Goal: Task Accomplishment & Management: Manage account settings

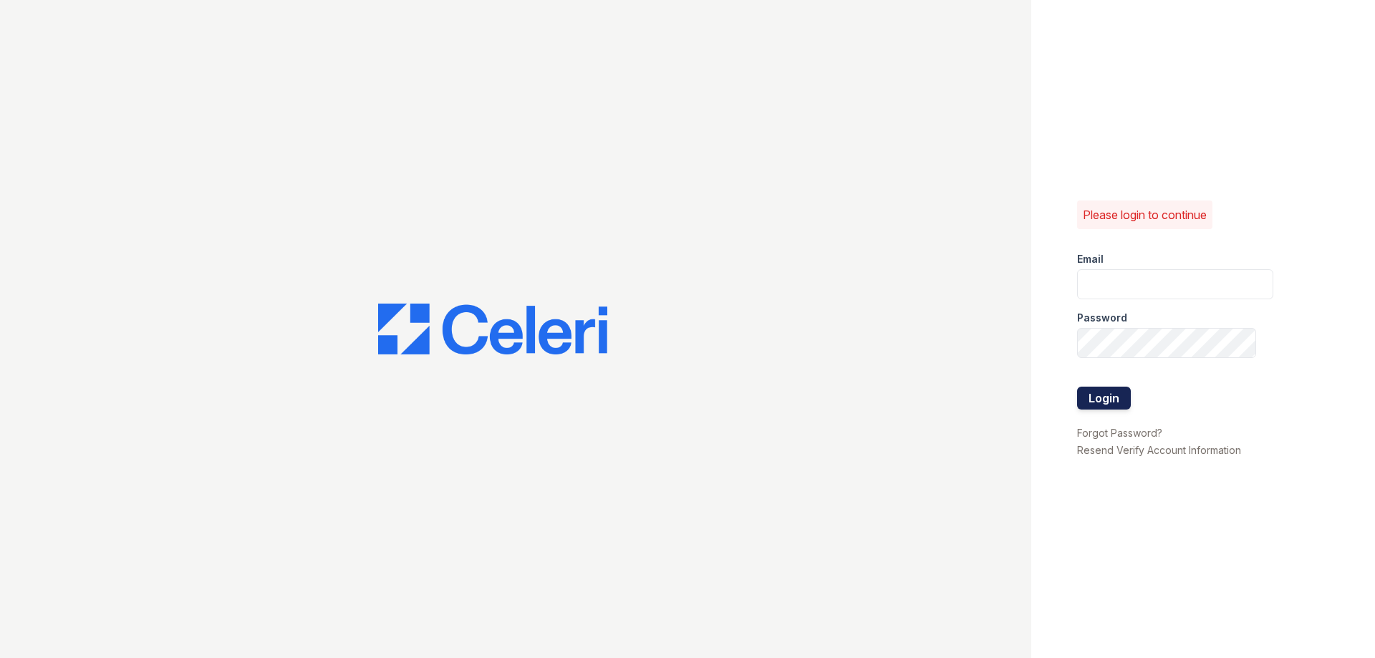
type input "[EMAIL_ADDRESS][DOMAIN_NAME]"
click at [1099, 399] on button "Login" at bounding box center [1104, 398] width 54 height 23
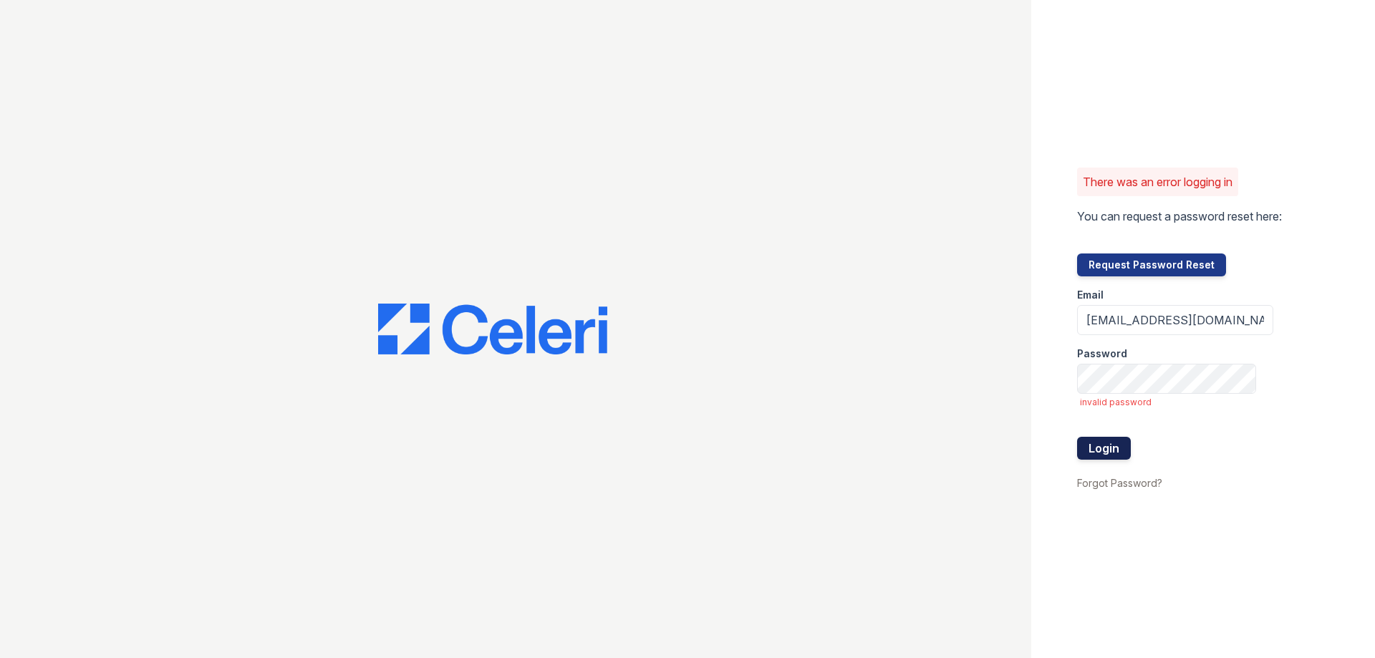
click at [1103, 443] on button "Login" at bounding box center [1104, 448] width 54 height 23
click at [900, 373] on div "There was an error logging in You can request a password reset here: Request Pa…" at bounding box center [687, 329] width 1375 height 658
click at [927, 368] on div "There was an error logging in You can request a password reset here: Request Pa…" at bounding box center [687, 329] width 1375 height 658
click at [1077, 437] on button "Login" at bounding box center [1104, 448] width 54 height 23
click at [1142, 394] on form "Email melvins@Loganpm.com Password invalid password Login" at bounding box center [1175, 375] width 196 height 198
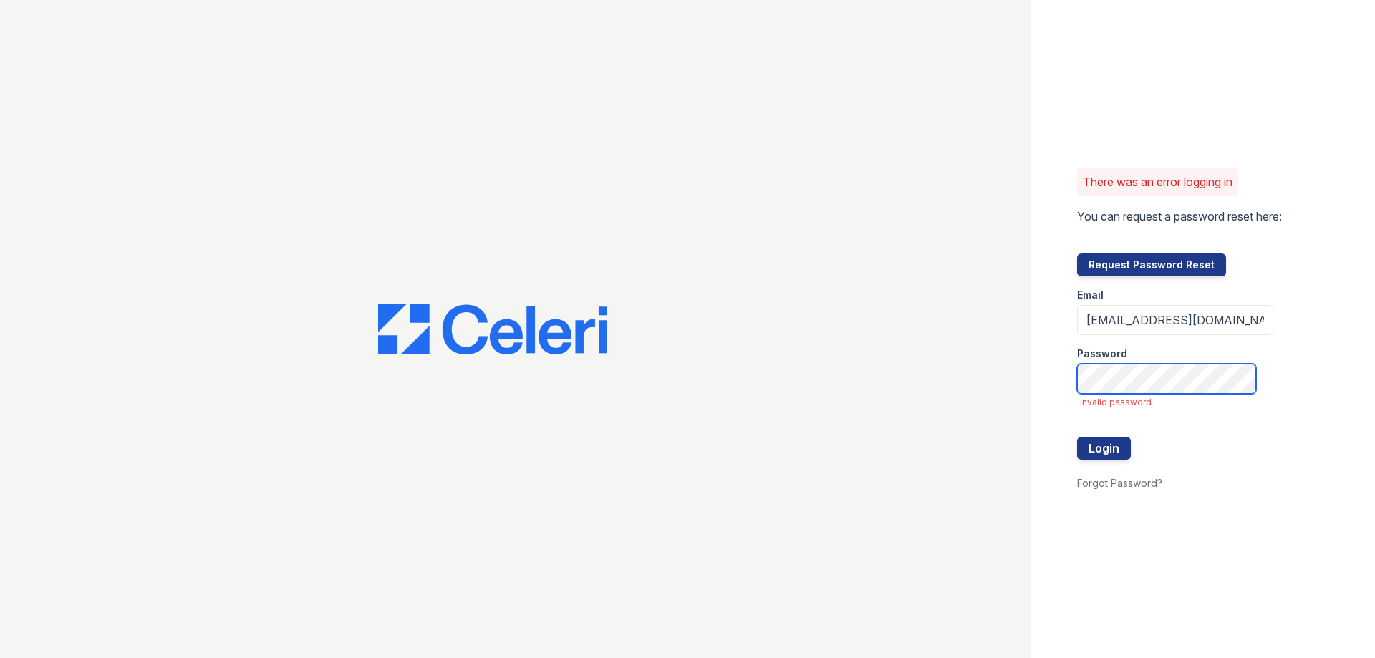
click at [1077, 437] on button "Login" at bounding box center [1104, 448] width 54 height 23
drag, startPoint x: 1316, startPoint y: 1, endPoint x: 1069, endPoint y: 107, distance: 268.8
click at [1069, 107] on div "There was an error logging in You can request a password reset here: Request Pa…" at bounding box center [1203, 329] width 344 height 658
click at [1134, 334] on input "melvins@Loganpm.com" at bounding box center [1175, 320] width 196 height 30
click at [1133, 327] on input "[EMAIL_ADDRESS][DOMAIN_NAME]" at bounding box center [1175, 320] width 196 height 30
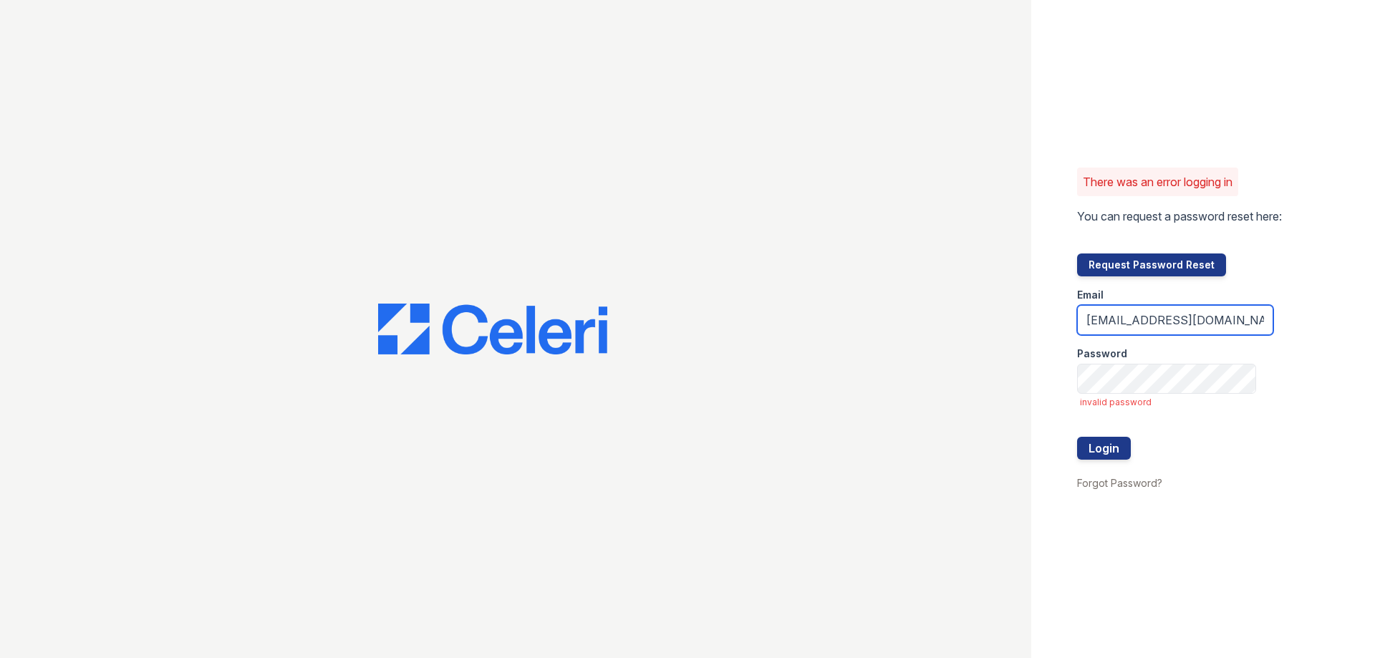
click at [1133, 327] on input "[EMAIL_ADDRESS][DOMAIN_NAME]" at bounding box center [1175, 320] width 196 height 30
drag, startPoint x: 1133, startPoint y: 327, endPoint x: 1126, endPoint y: 334, distance: 9.6
click at [1127, 337] on form "Email melvins@Loganpm.com Password invalid password Login" at bounding box center [1175, 375] width 196 height 198
drag, startPoint x: 1095, startPoint y: 447, endPoint x: 1096, endPoint y: 429, distance: 17.9
click at [1095, 446] on button "Login" at bounding box center [1104, 448] width 54 height 23
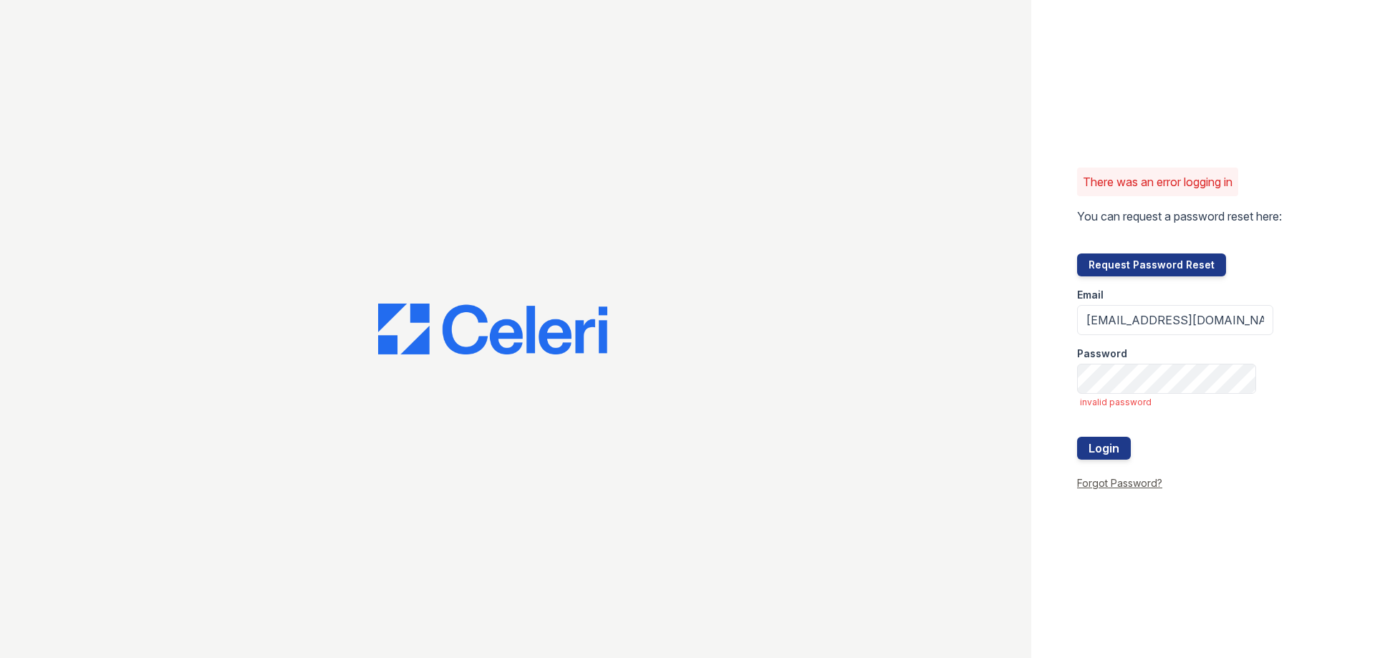
click at [1103, 481] on link "Forgot Password?" at bounding box center [1119, 483] width 85 height 12
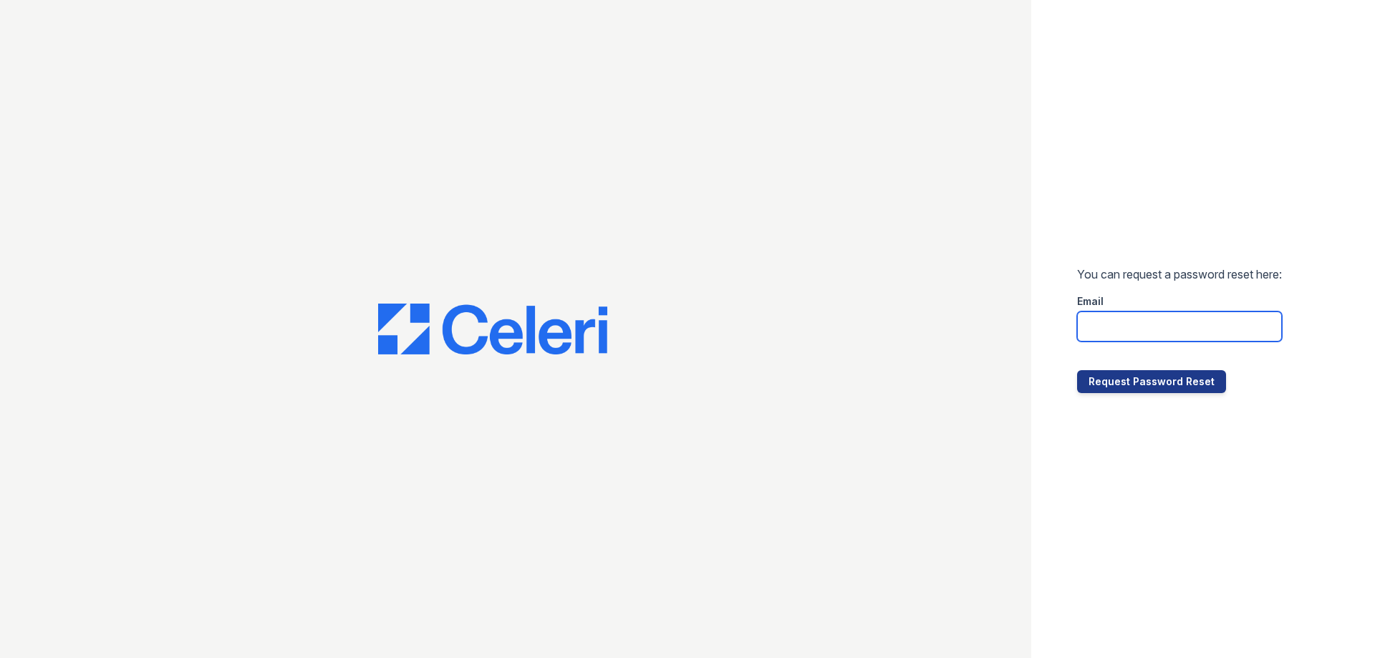
click at [1197, 316] on input "email" at bounding box center [1179, 327] width 205 height 30
paste input "[EMAIL_ADDRESS][DOMAIN_NAME]"
type input "[EMAIL_ADDRESS][DOMAIN_NAME]"
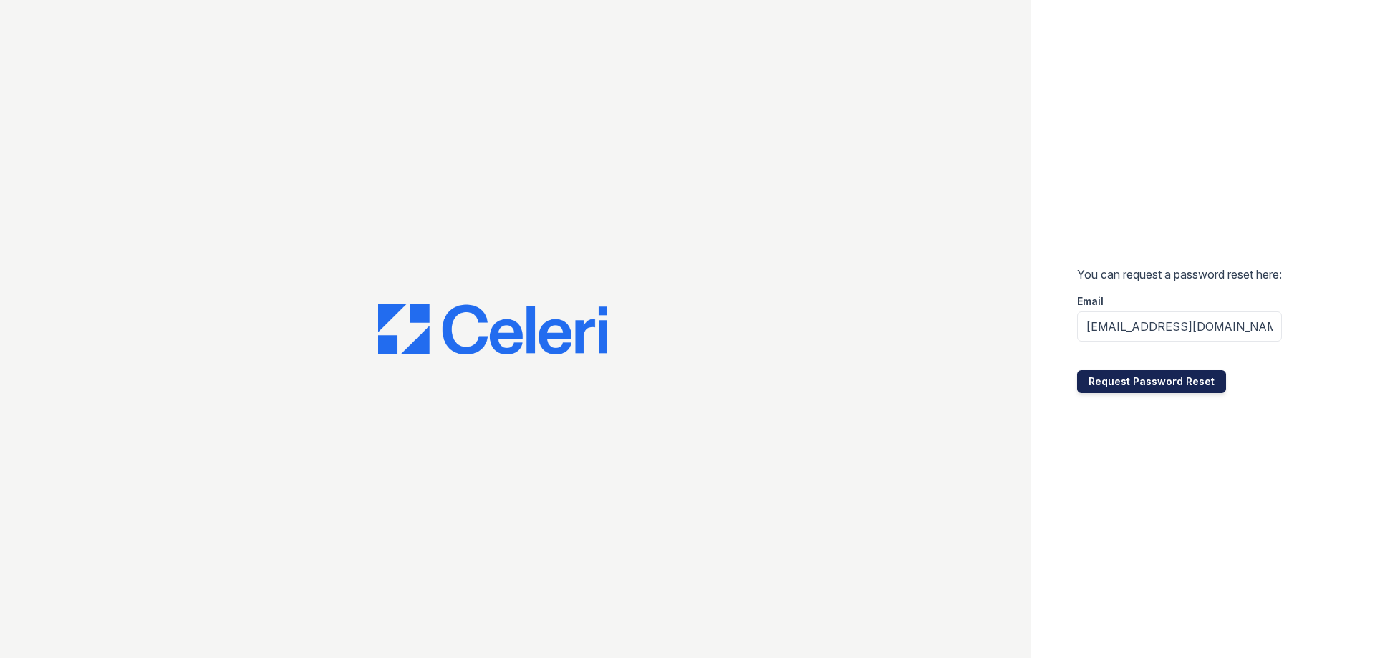
click at [1102, 380] on button "Request Password Reset" at bounding box center [1151, 381] width 149 height 23
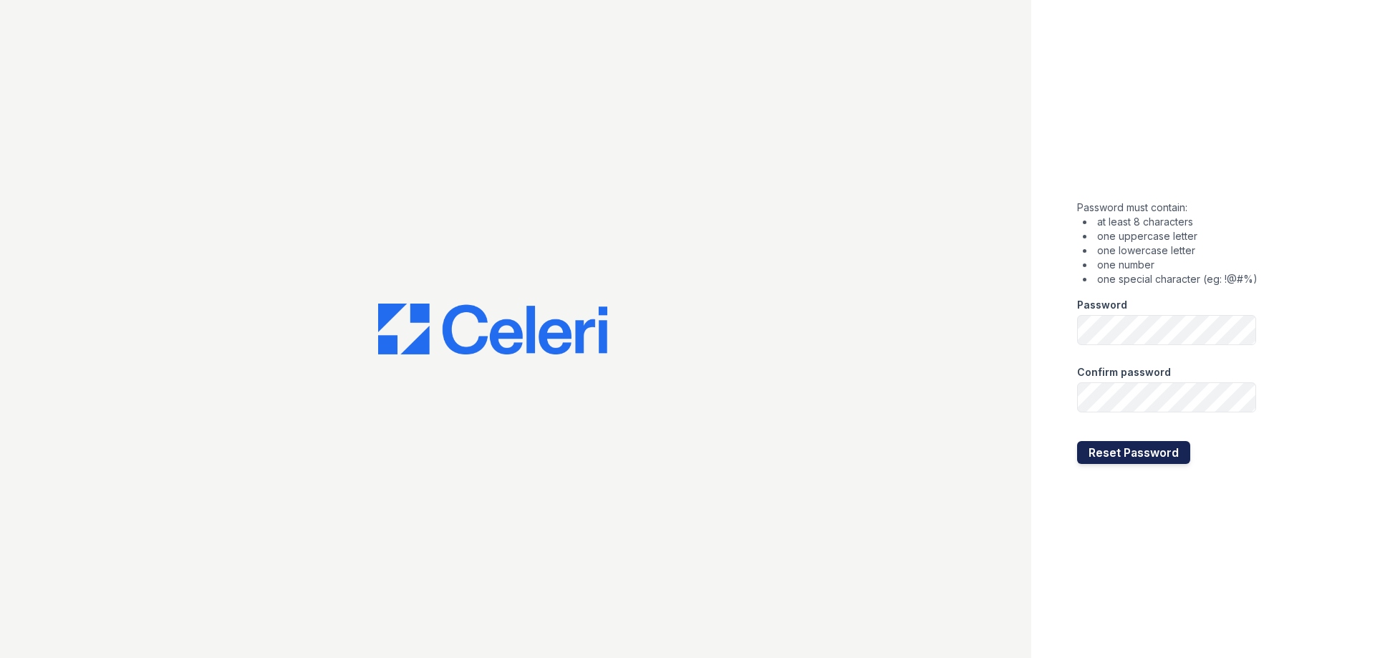
click at [1119, 448] on button "Reset Password" at bounding box center [1133, 452] width 113 height 23
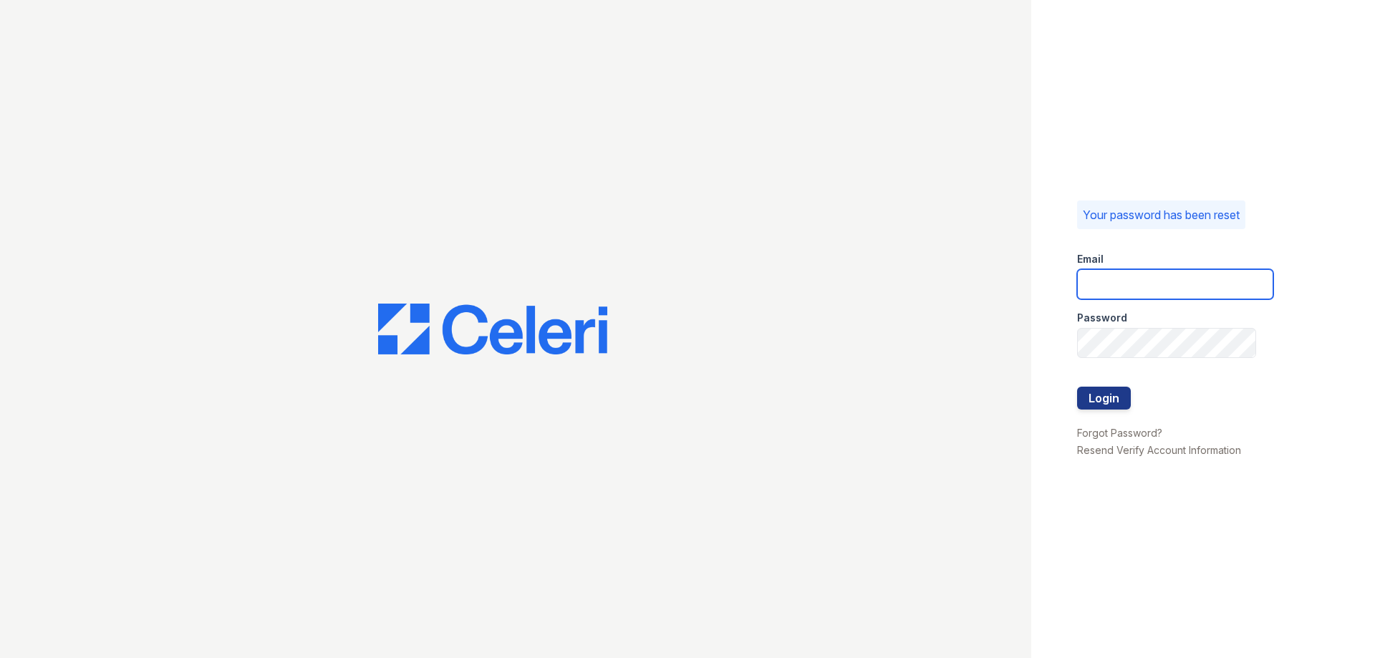
type input "[EMAIL_ADDRESS][DOMAIN_NAME]"
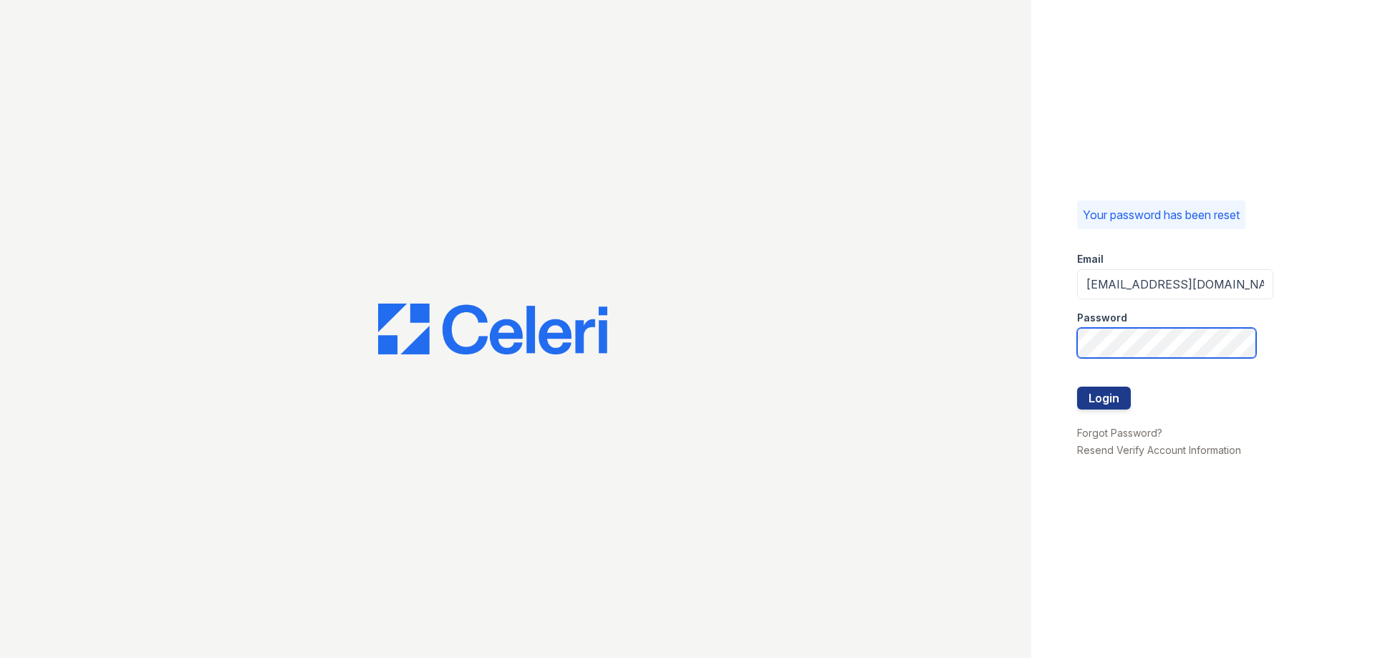
click at [1000, 342] on div "Your password has been reset Email [EMAIL_ADDRESS][DOMAIN_NAME] Password Login …" at bounding box center [687, 329] width 1375 height 658
click at [1077, 387] on button "Login" at bounding box center [1104, 398] width 54 height 23
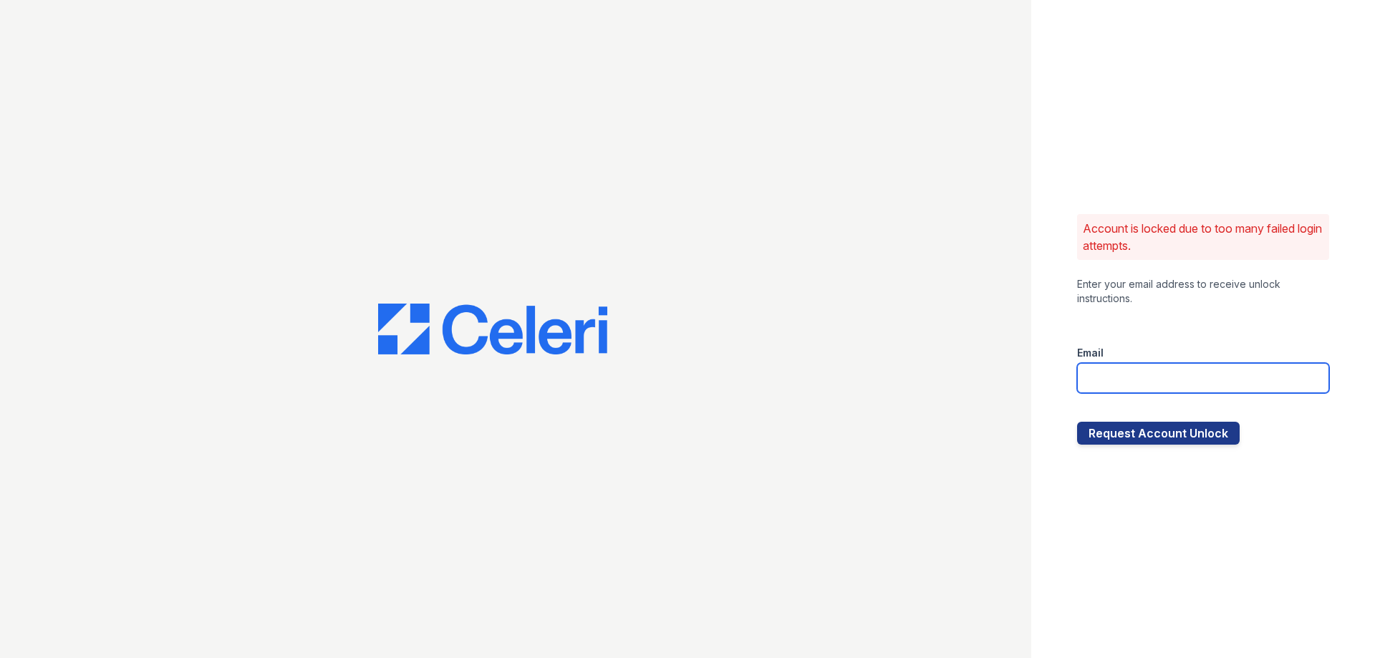
click at [1160, 390] on input "email" at bounding box center [1203, 378] width 252 height 30
paste input "[EMAIL_ADDRESS][DOMAIN_NAME]"
type input "melvins@Loganpm.com"
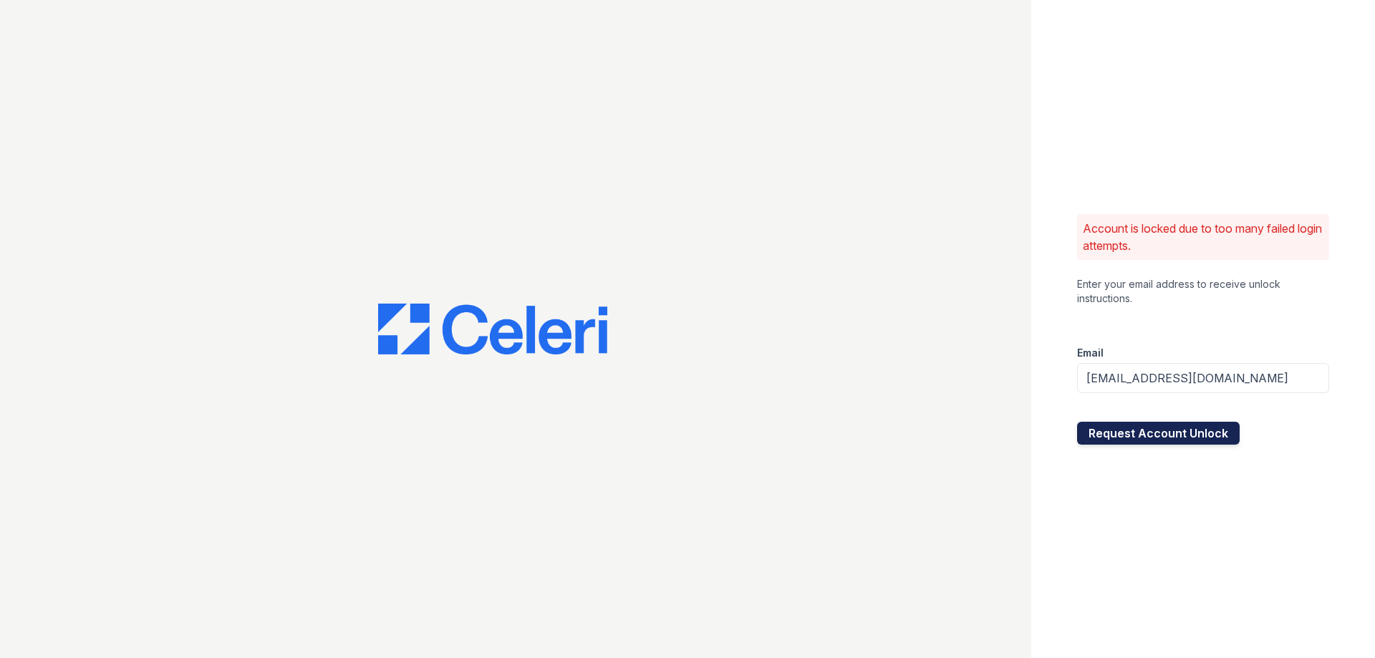
click at [1102, 437] on button "Request Account Unlock" at bounding box center [1158, 433] width 163 height 23
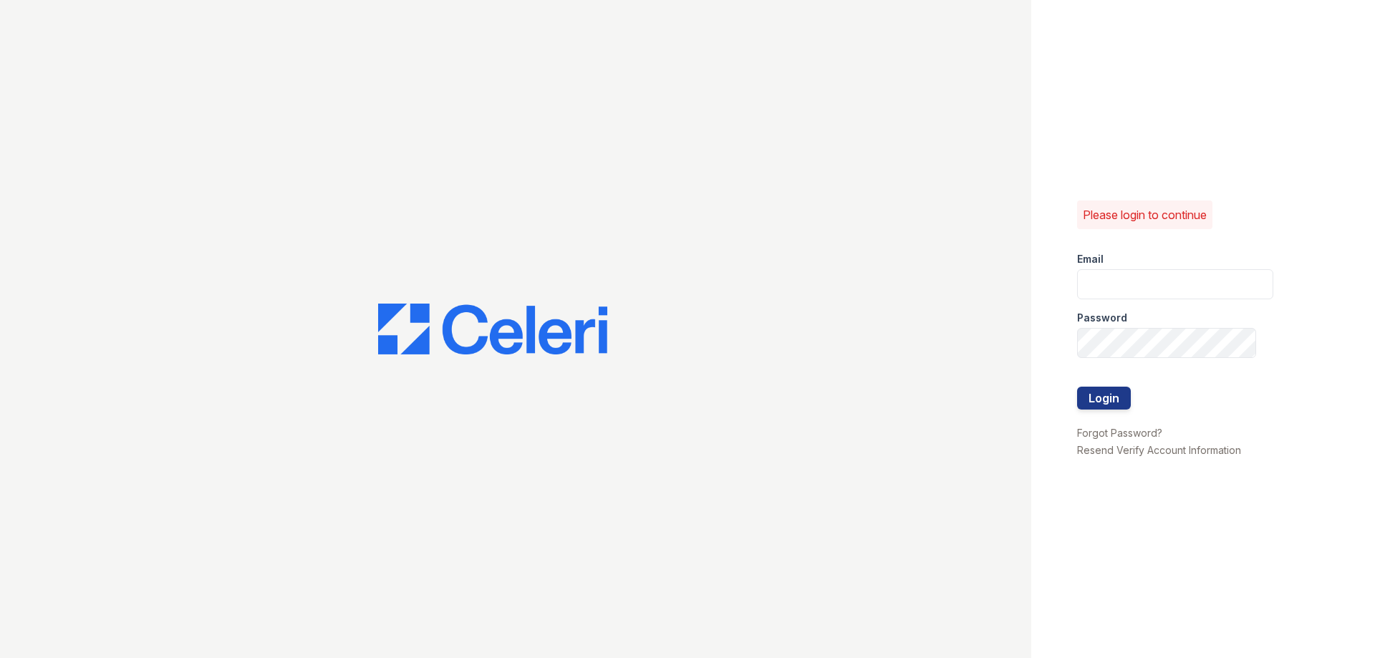
type input "[EMAIL_ADDRESS][DOMAIN_NAME]"
click at [1024, 362] on div "Please login to continue Email melvins@Loganpm.com Password Login Forgot Passwo…" at bounding box center [687, 329] width 1375 height 658
click at [1077, 387] on button "Login" at bounding box center [1104, 398] width 54 height 23
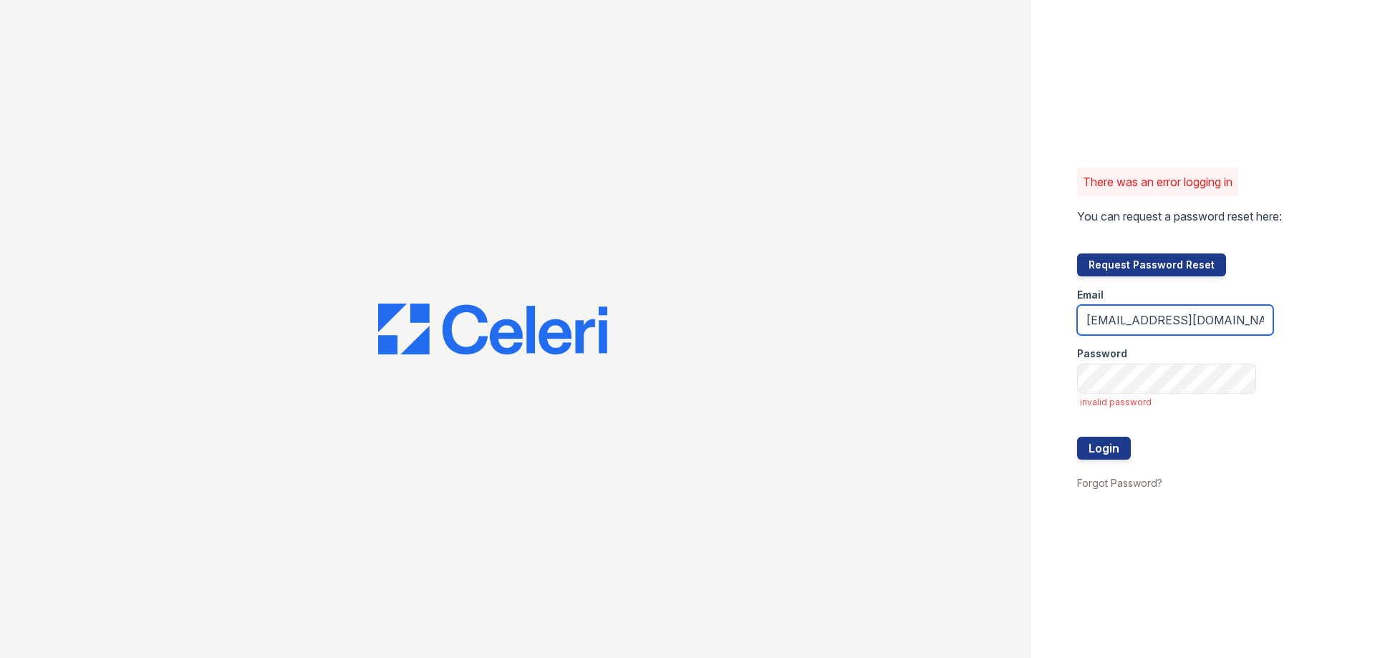
click at [1132, 332] on input "melvins@Loganpm.com" at bounding box center [1175, 320] width 196 height 30
click at [1132, 332] on input "[EMAIL_ADDRESS][DOMAIN_NAME]" at bounding box center [1175, 320] width 196 height 30
click at [1111, 485] on link "Forgot Password?" at bounding box center [1119, 483] width 85 height 12
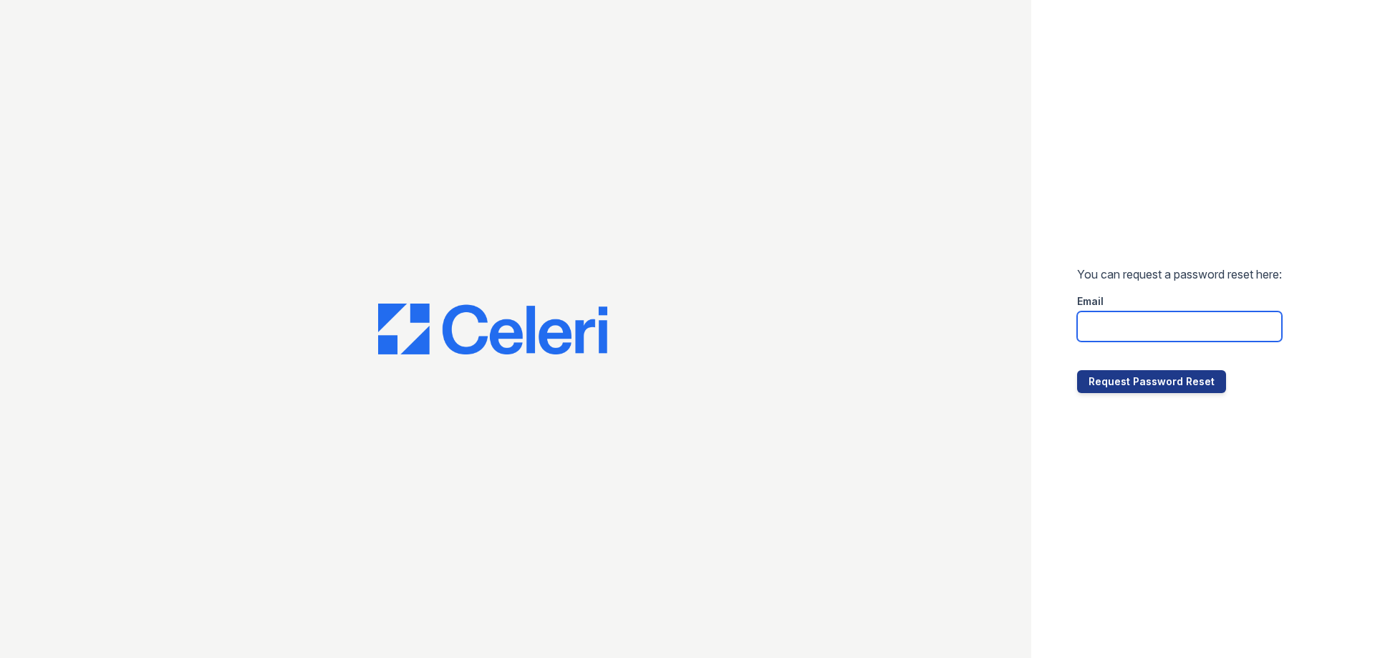
click at [1104, 326] on input "email" at bounding box center [1179, 327] width 205 height 30
paste input "melvins@Loganpm.com"
type input "melvins@Loganpm.com"
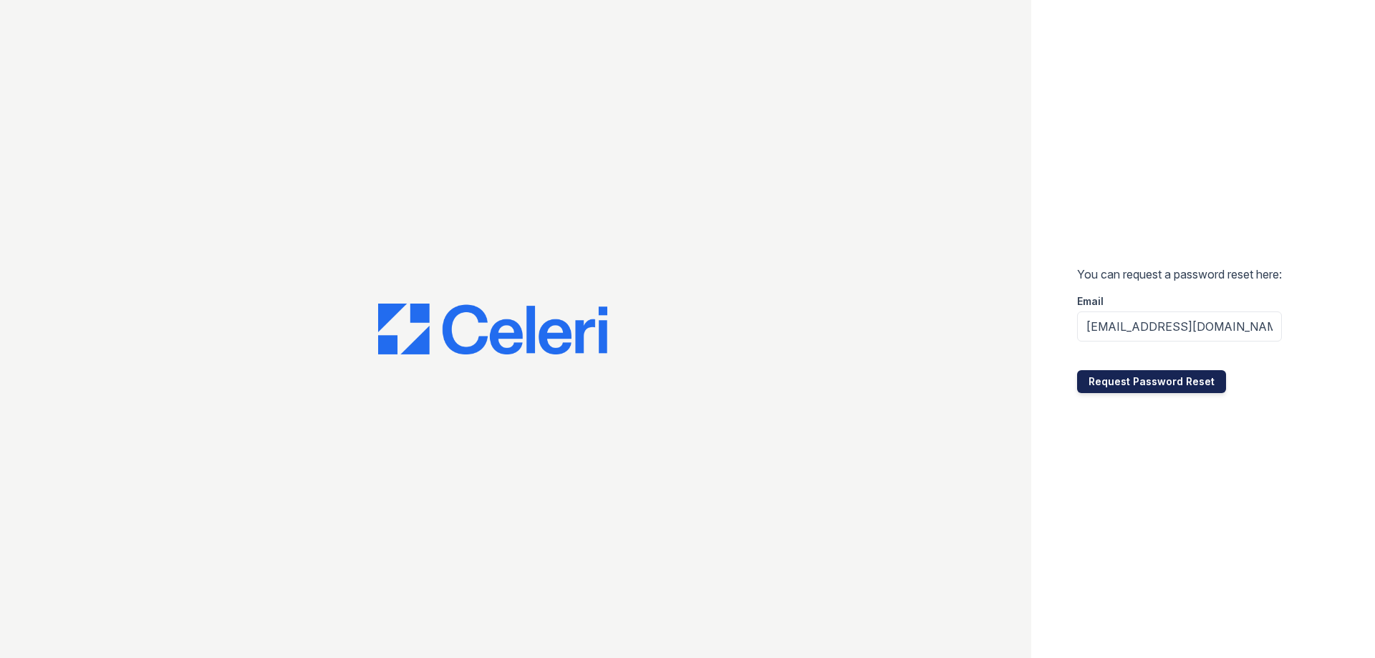
click at [1112, 382] on button "Request Password Reset" at bounding box center [1151, 381] width 149 height 23
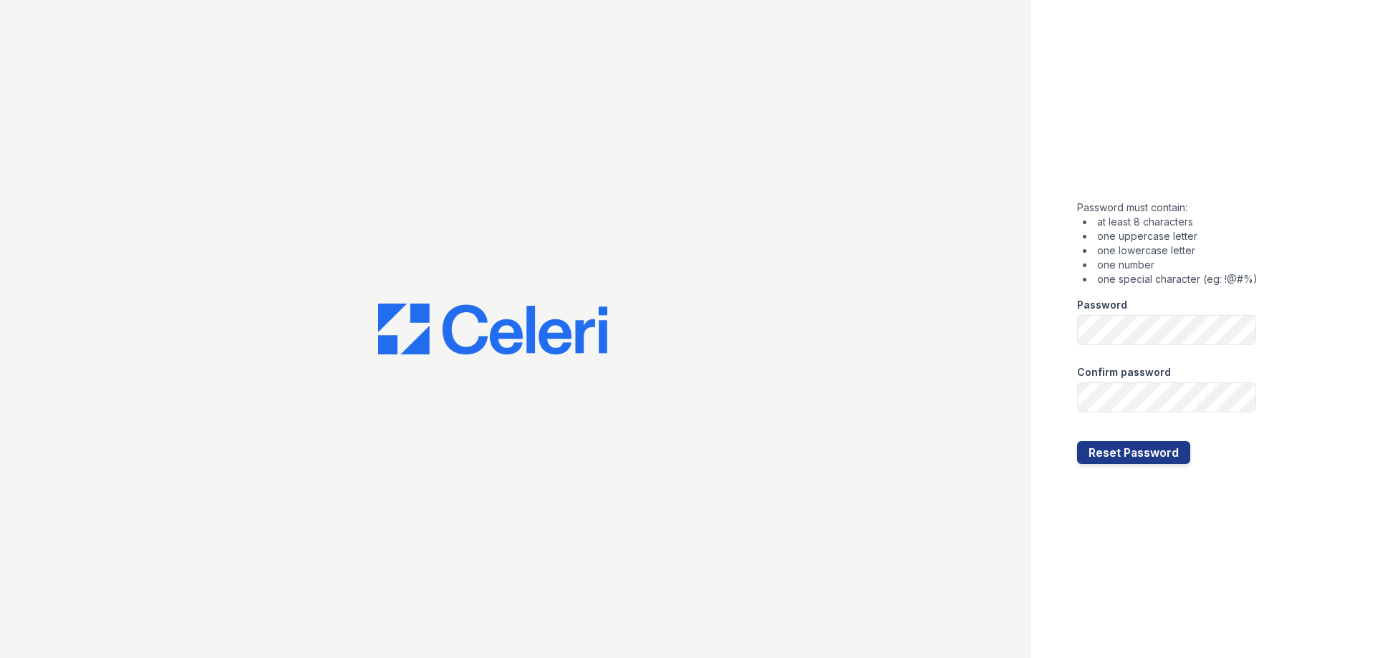
click at [1194, 347] on form "Password must contain: at least 8 characters one uppercase letter one lowercase…" at bounding box center [1167, 329] width 180 height 269
click at [1077, 441] on button "Reset Password" at bounding box center [1133, 452] width 113 height 23
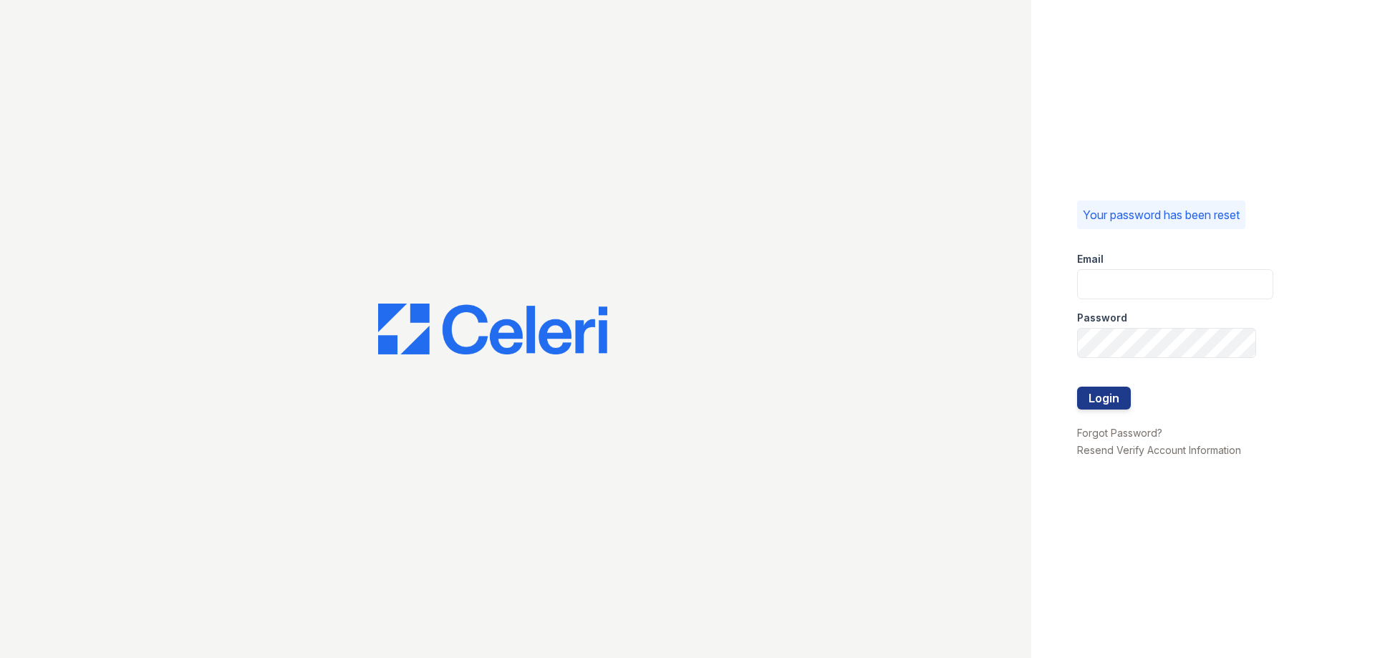
type input "[EMAIL_ADDRESS][DOMAIN_NAME]"
click at [945, 348] on div "Your password has been reset Email melvins@Loganpm.com Password Login Forgot Pa…" at bounding box center [687, 329] width 1375 height 658
click at [1018, 337] on div "Your password has been reset Email melvins@Loganpm.com Password Login Forgot Pa…" at bounding box center [687, 329] width 1375 height 658
click at [1077, 387] on button "Login" at bounding box center [1104, 398] width 54 height 23
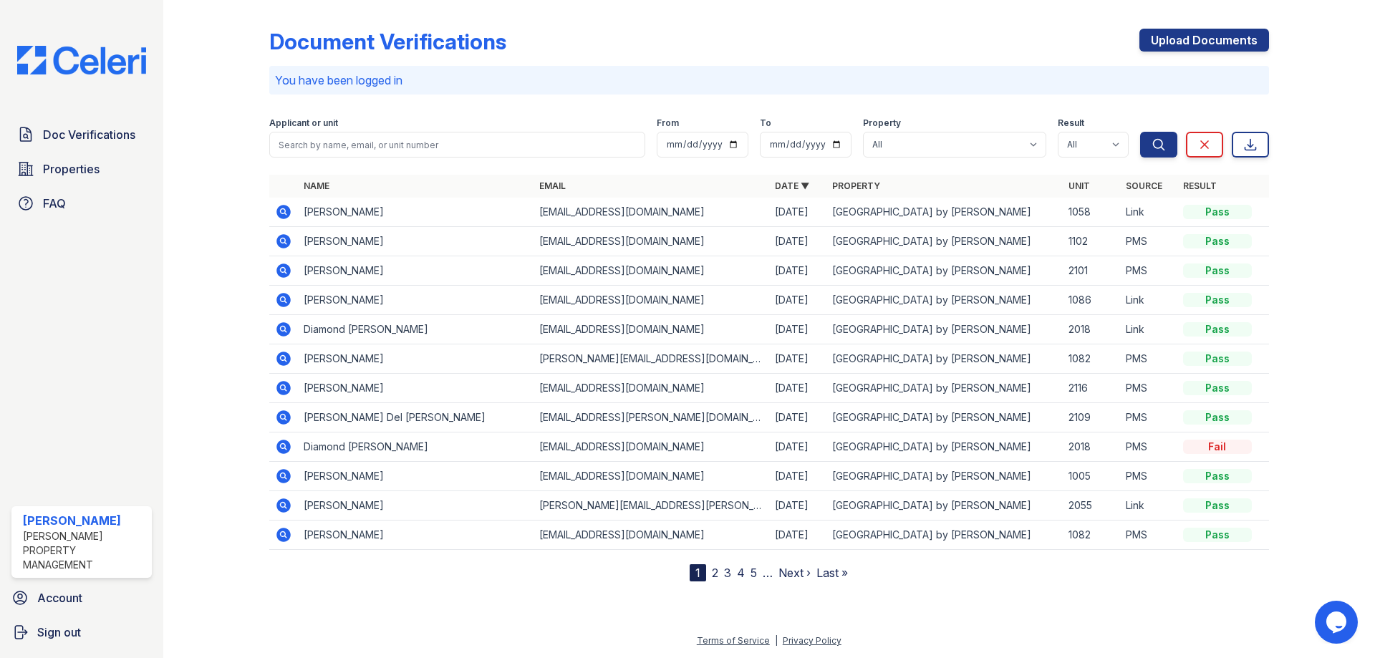
click at [284, 243] on icon at bounding box center [283, 241] width 17 height 17
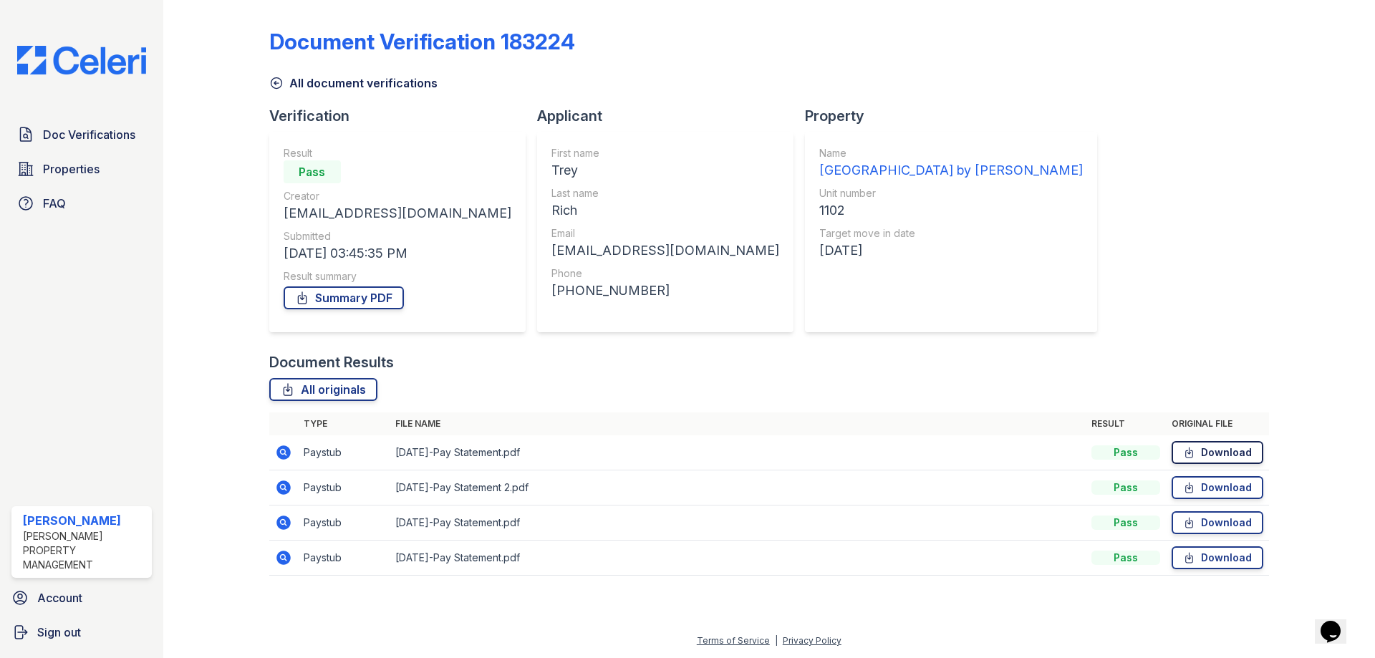
click at [1230, 448] on link "Download" at bounding box center [1218, 452] width 92 height 23
drag, startPoint x: 1221, startPoint y: 486, endPoint x: 1228, endPoint y: 447, distance: 39.3
click at [1221, 486] on link "Download" at bounding box center [1218, 487] width 92 height 23
click at [1043, 154] on div "Document Verification 183224 All document verifications Verification Result Pas…" at bounding box center [769, 298] width 1000 height 584
click at [74, 117] on div "Doc Verifications Properties FAQ Melvin Scott Logan Property Management Account…" at bounding box center [81, 329] width 163 height 658
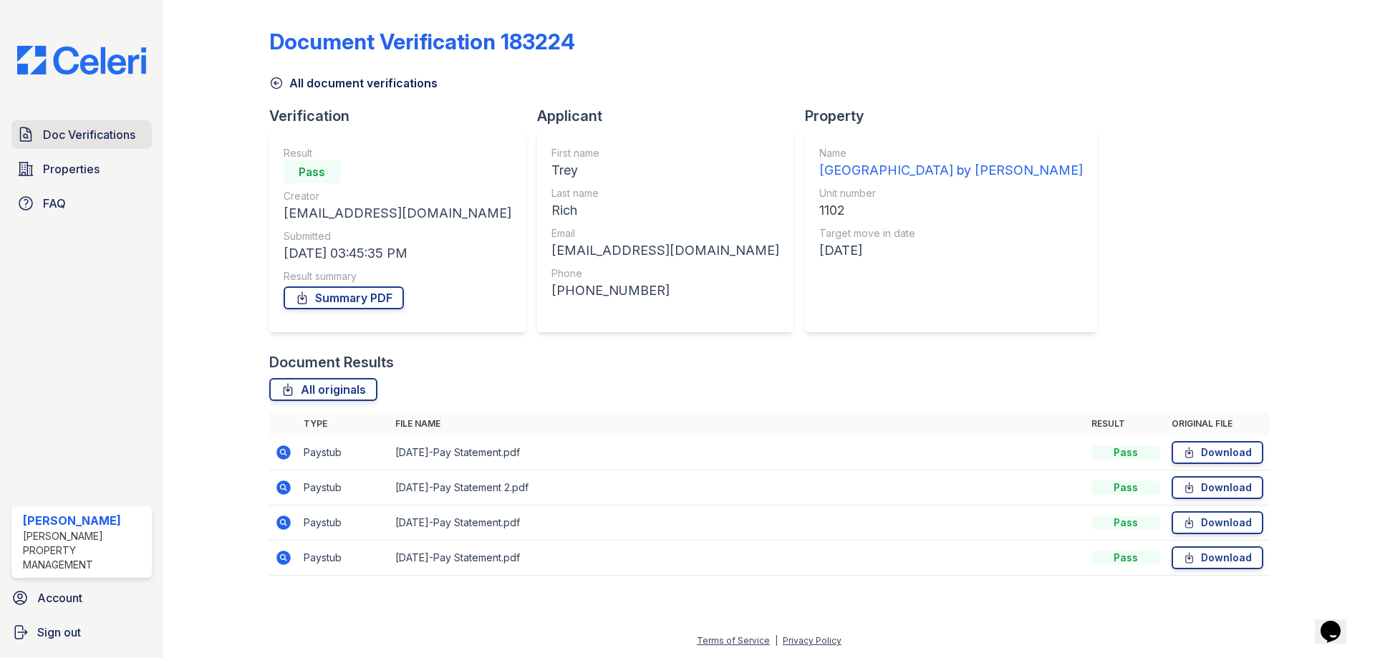
click at [79, 140] on span "Doc Verifications" at bounding box center [89, 134] width 92 height 17
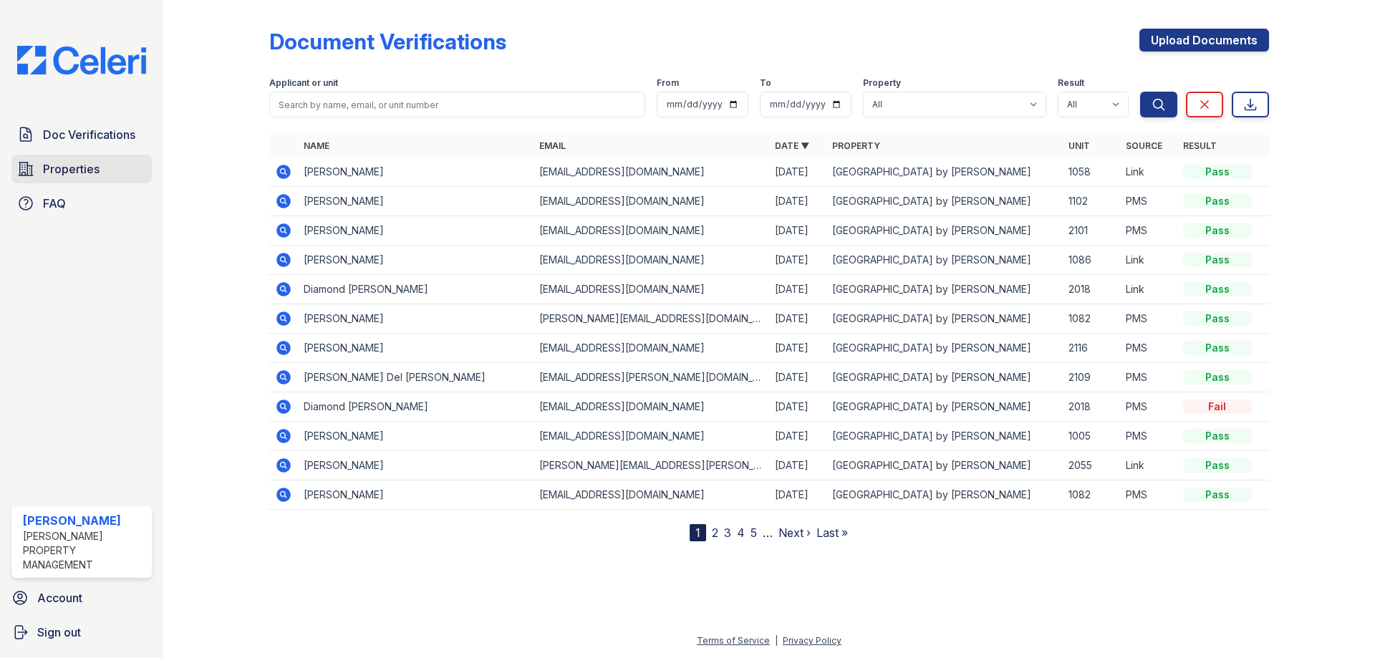
click at [130, 173] on link "Properties" at bounding box center [81, 169] width 140 height 29
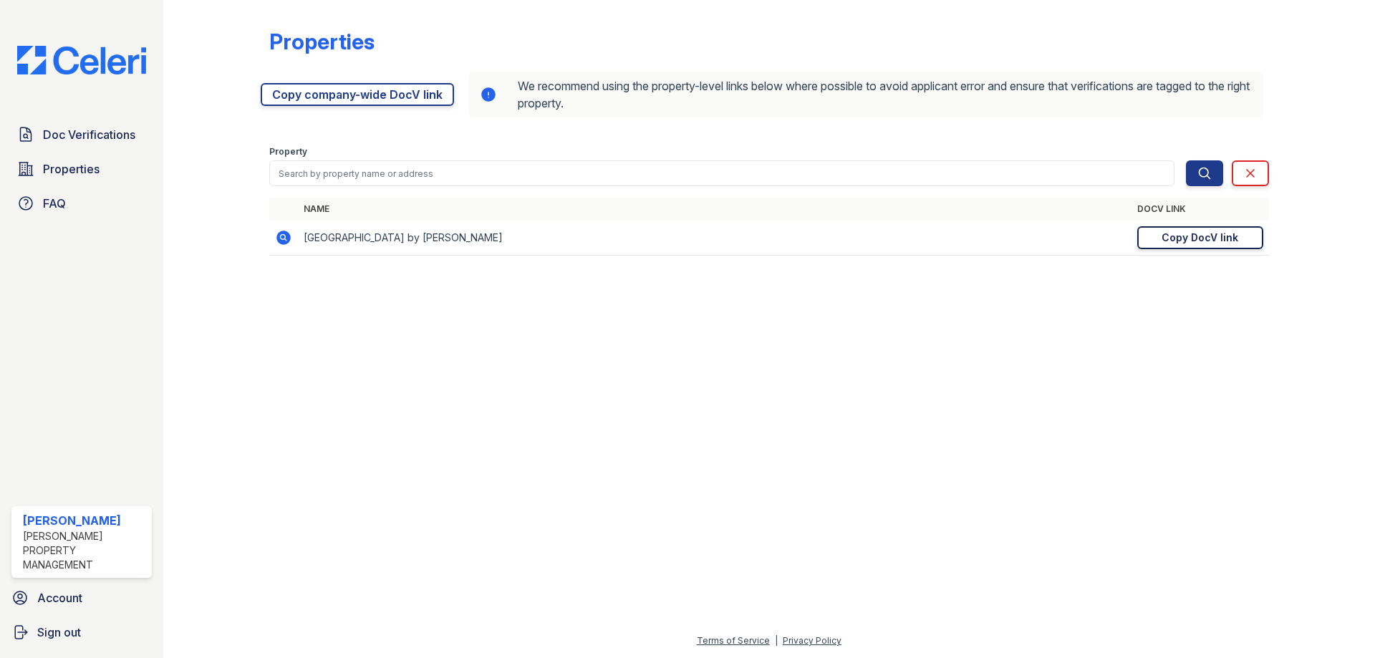
click at [1187, 238] on div "Copy DocV link" at bounding box center [1200, 238] width 77 height 14
click at [44, 123] on link "Doc Verifications" at bounding box center [81, 134] width 140 height 29
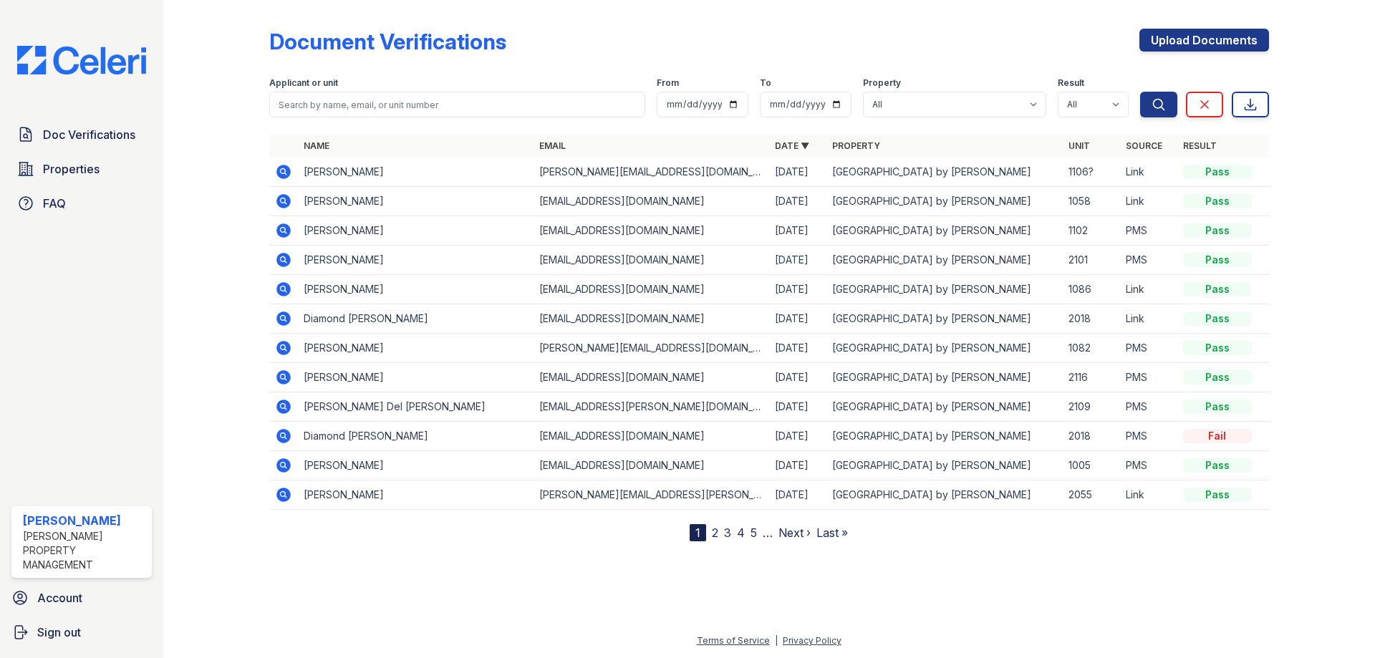
click at [286, 169] on icon at bounding box center [283, 172] width 14 height 14
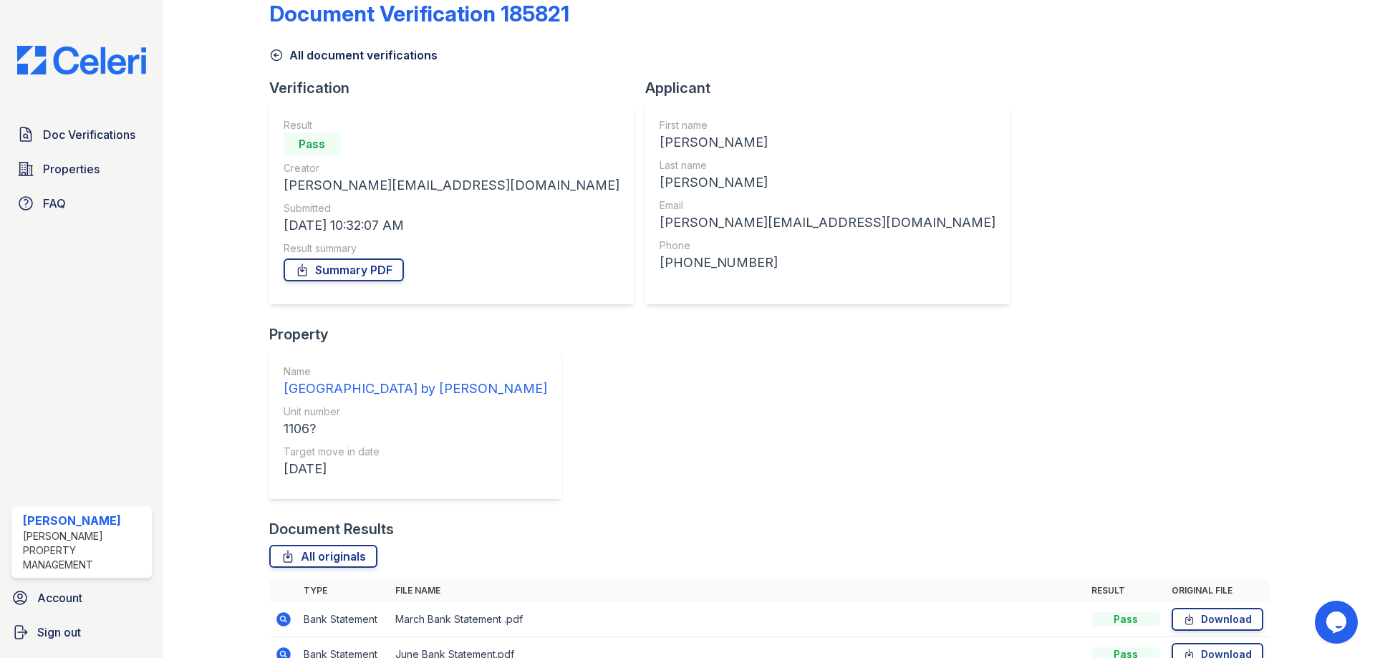
scroll to position [51, 0]
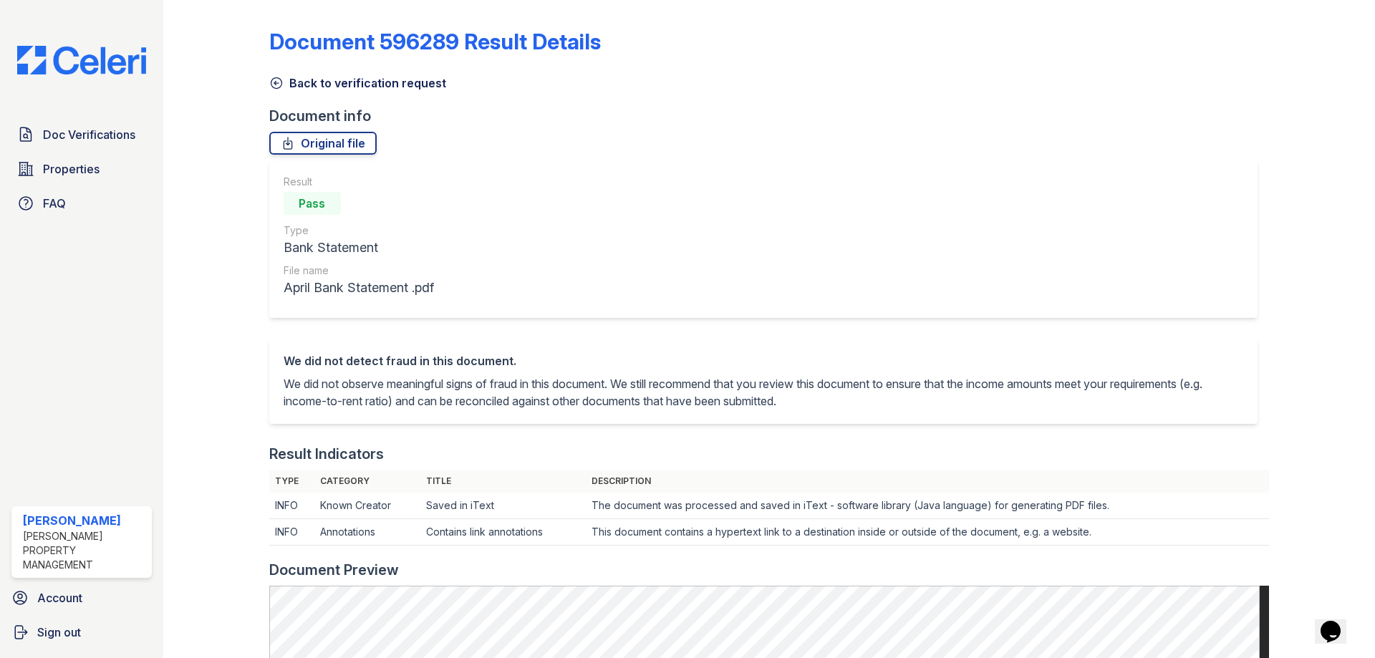
click at [278, 80] on icon at bounding box center [276, 83] width 14 height 14
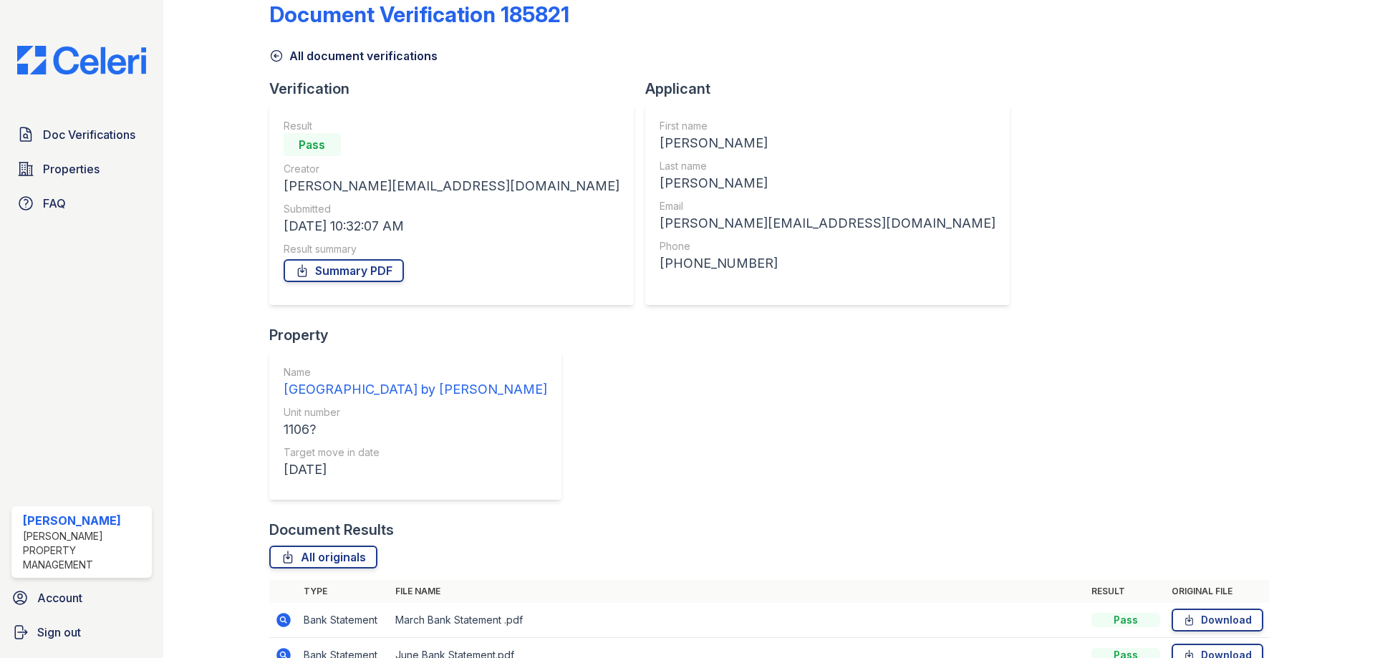
scroll to position [51, 0]
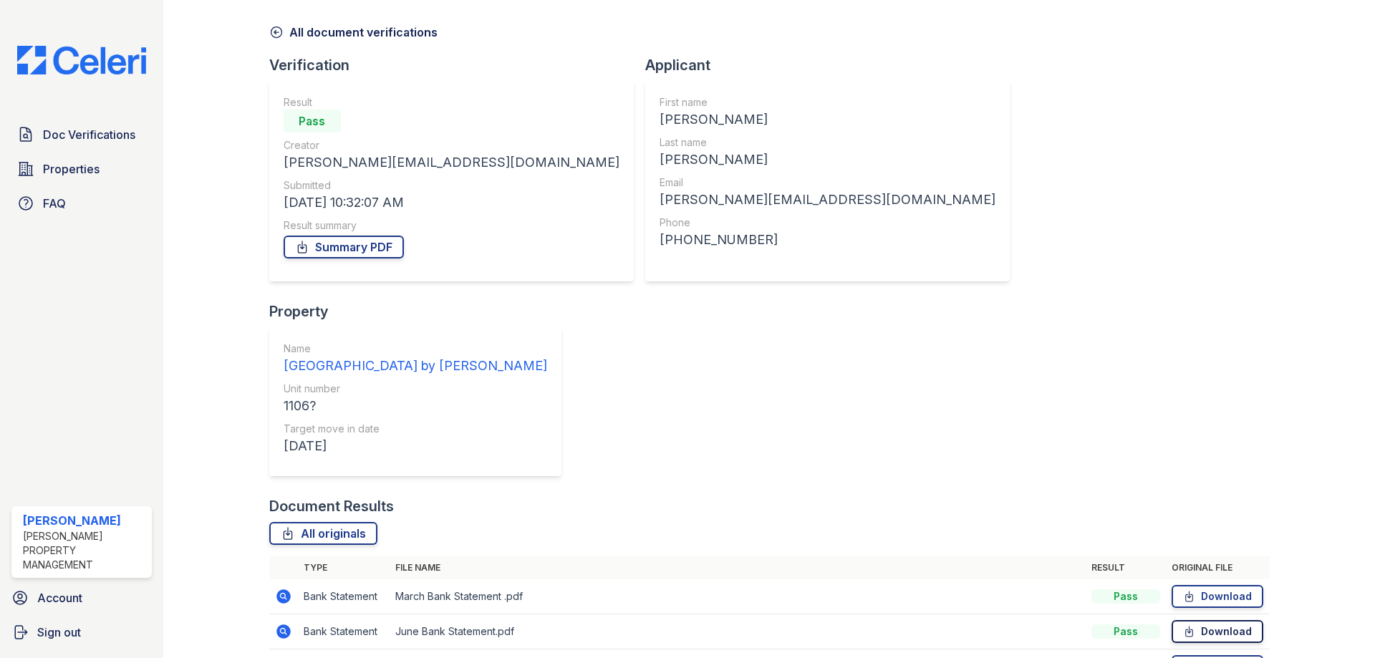
click at [1210, 620] on link "Download" at bounding box center [1218, 631] width 92 height 23
click at [1208, 655] on link "Download" at bounding box center [1218, 666] width 92 height 23
